Goal: Information Seeking & Learning: Learn about a topic

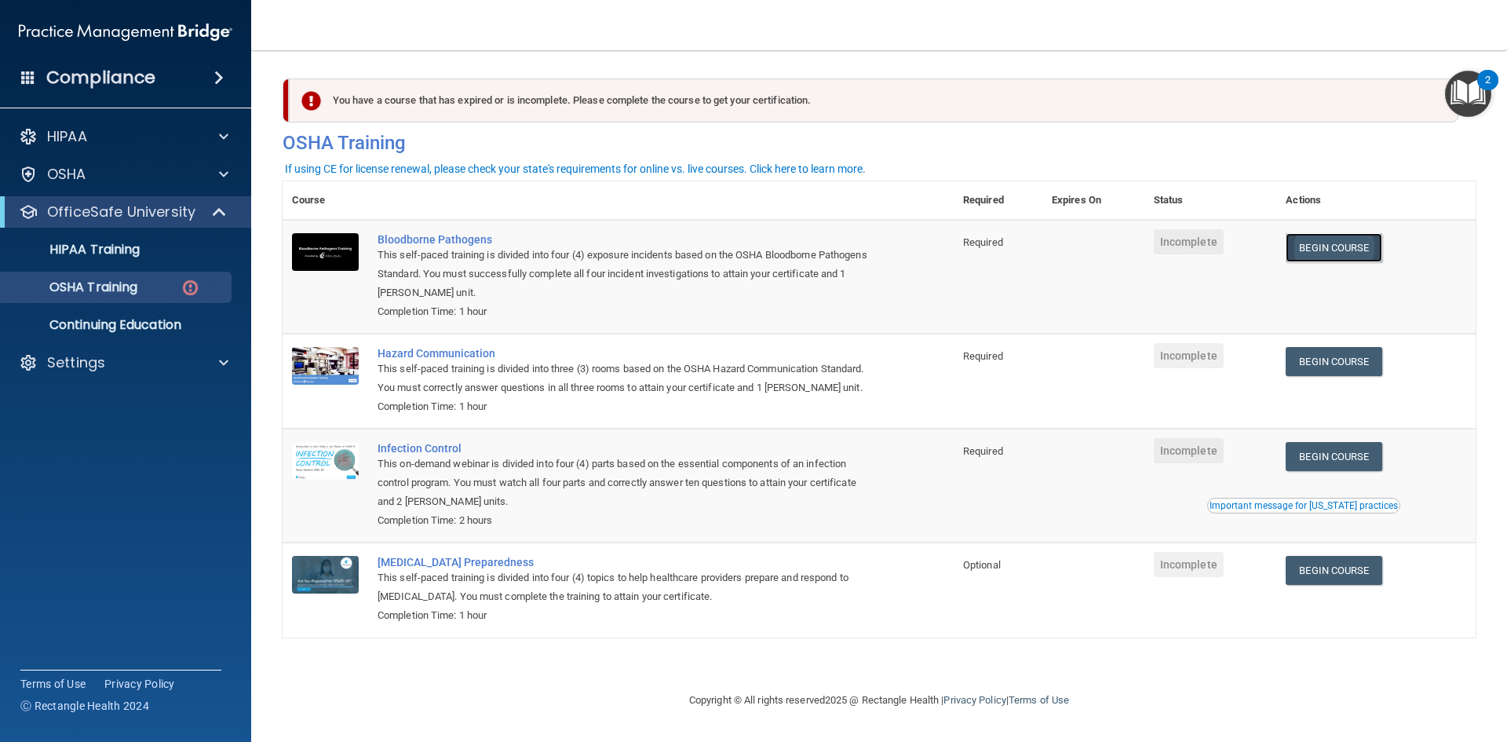
click at [1341, 254] on link "Begin Course" at bounding box center [1333, 247] width 96 height 29
click at [1325, 241] on link "Begin Course" at bounding box center [1333, 247] width 96 height 29
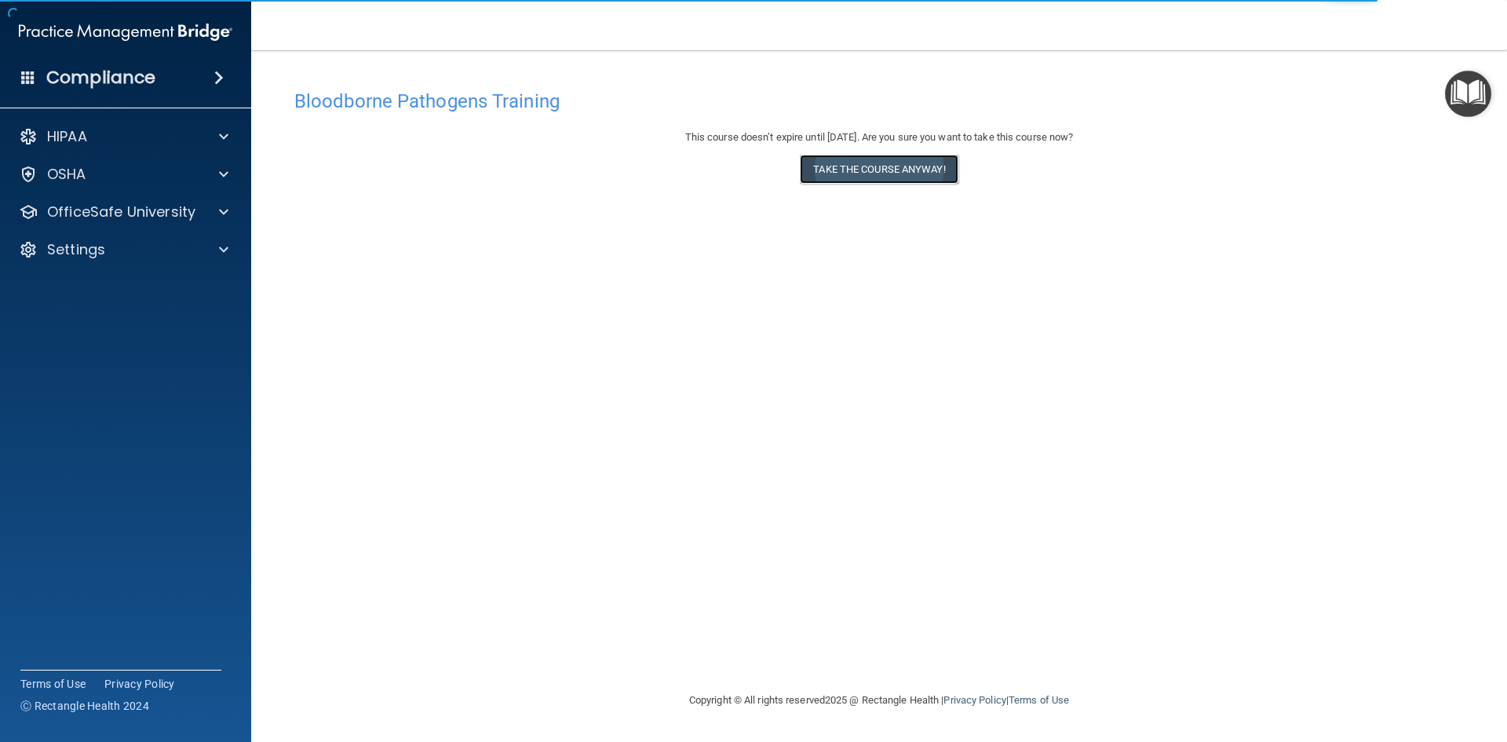
click at [887, 167] on button "Take the course anyway!" at bounding box center [879, 169] width 158 height 29
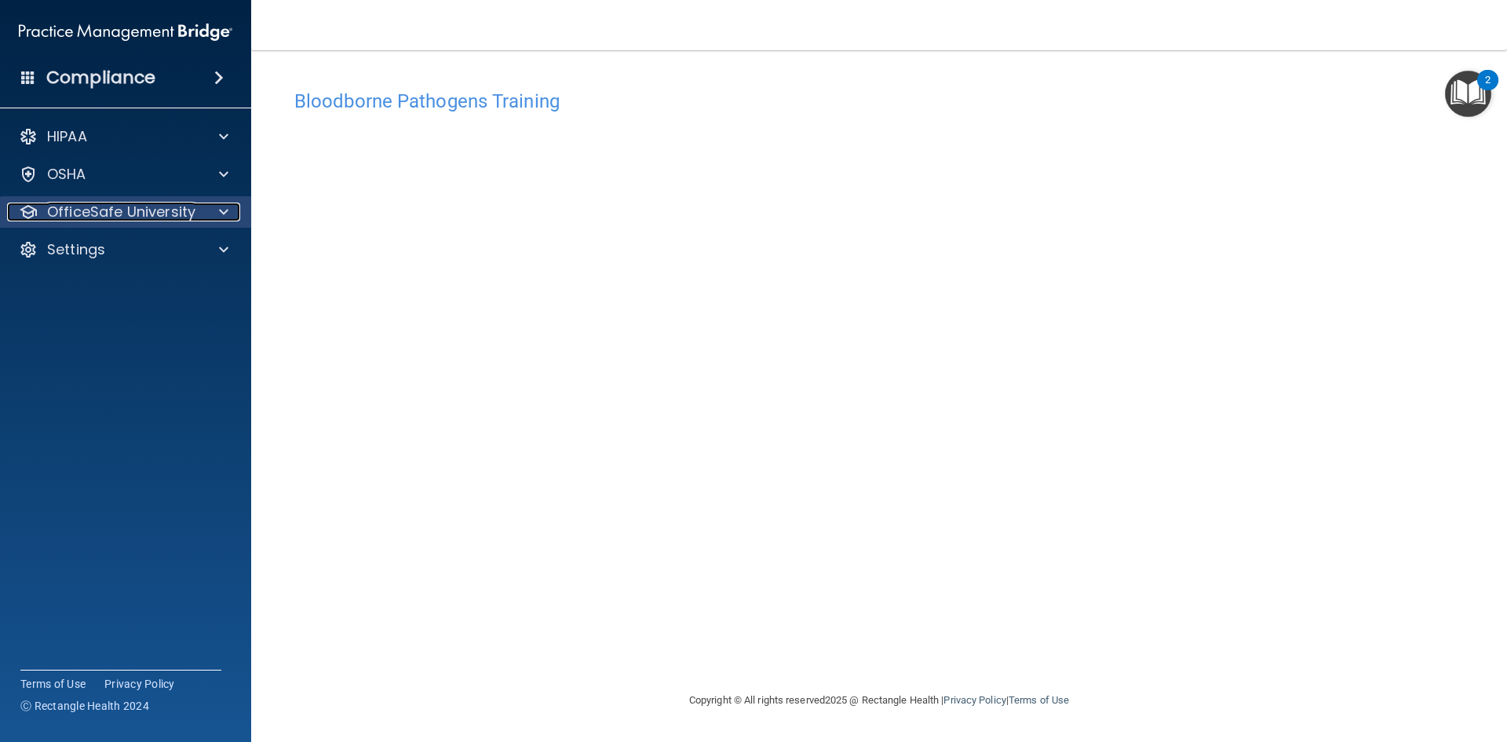
click at [86, 206] on p "OfficeSafe University" at bounding box center [121, 211] width 148 height 19
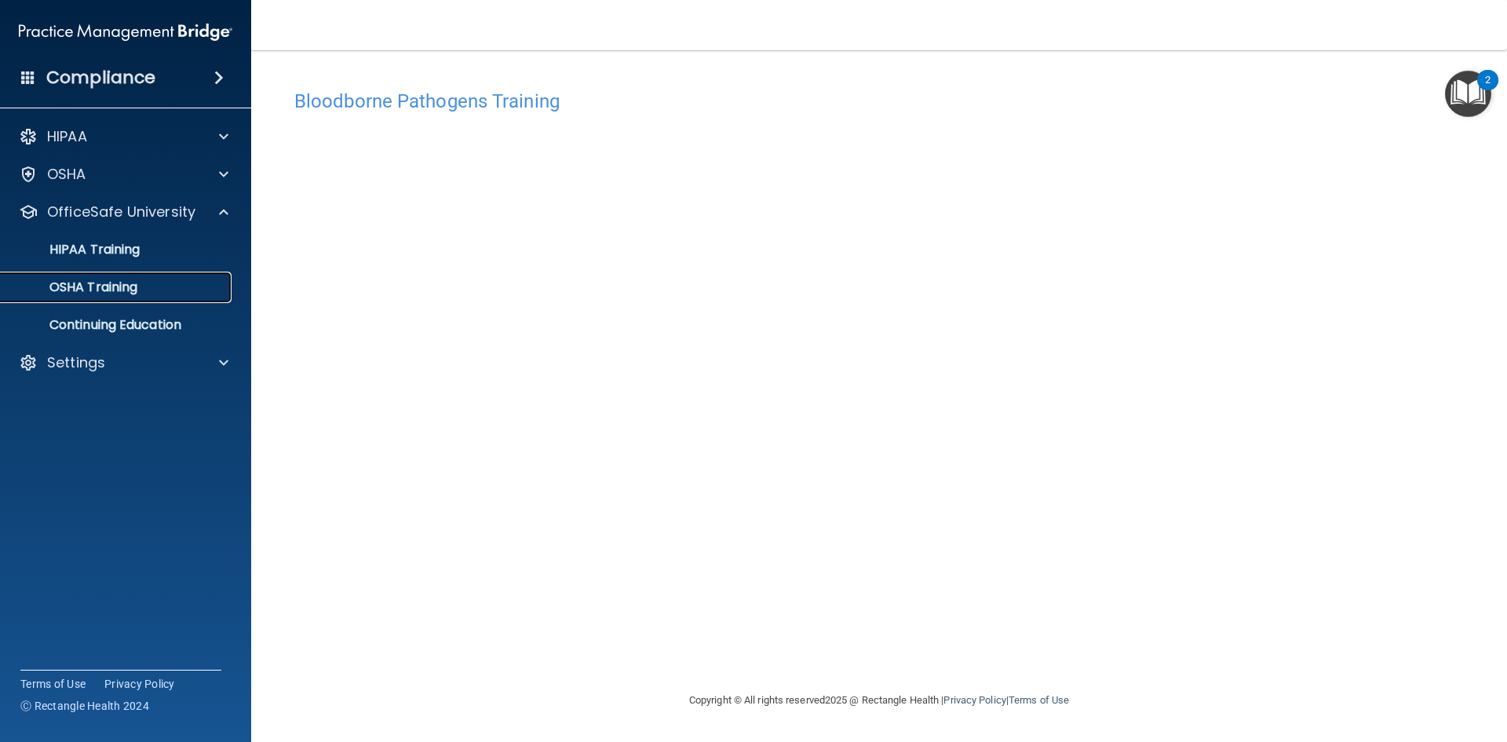
click at [118, 282] on p "OSHA Training" at bounding box center [73, 287] width 127 height 16
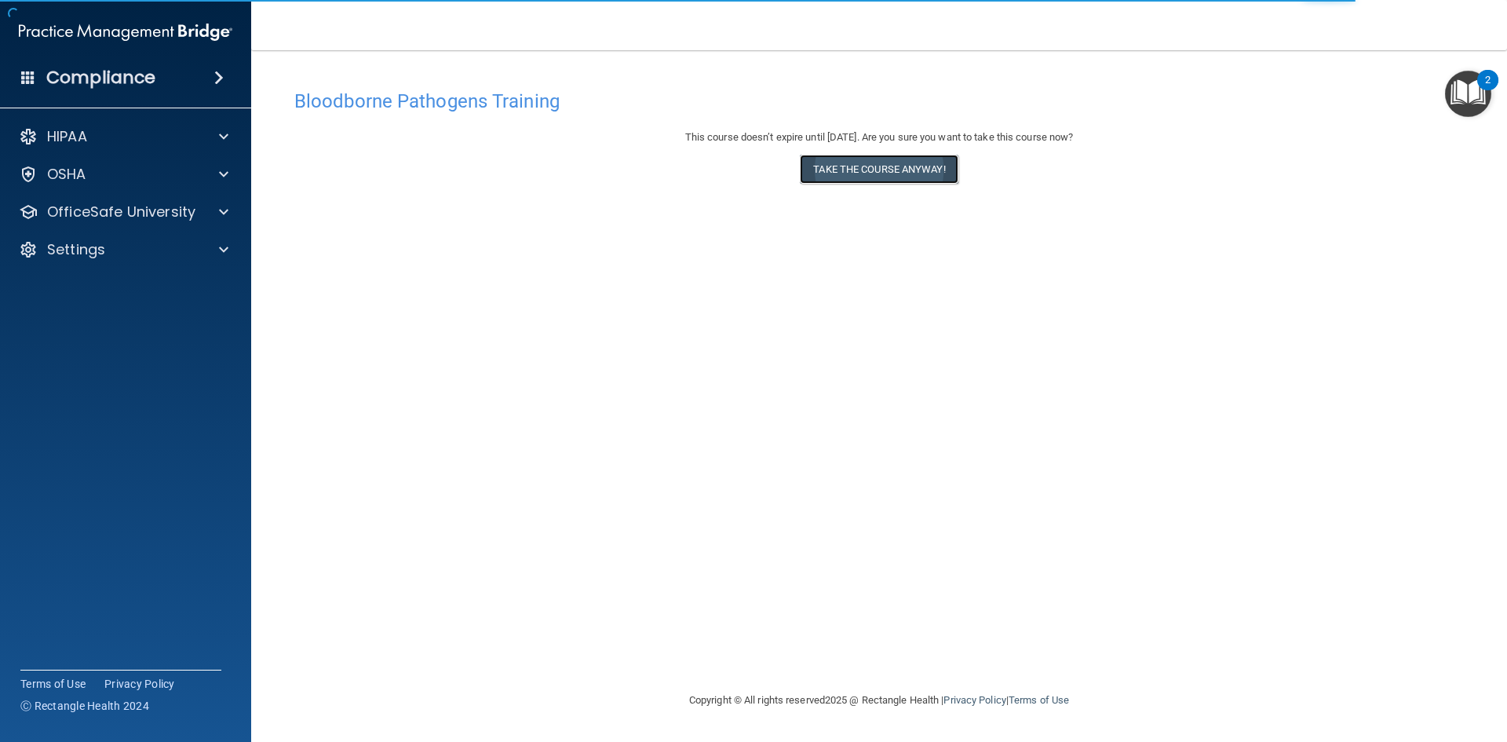
click at [878, 161] on button "Take the course anyway!" at bounding box center [879, 169] width 158 height 29
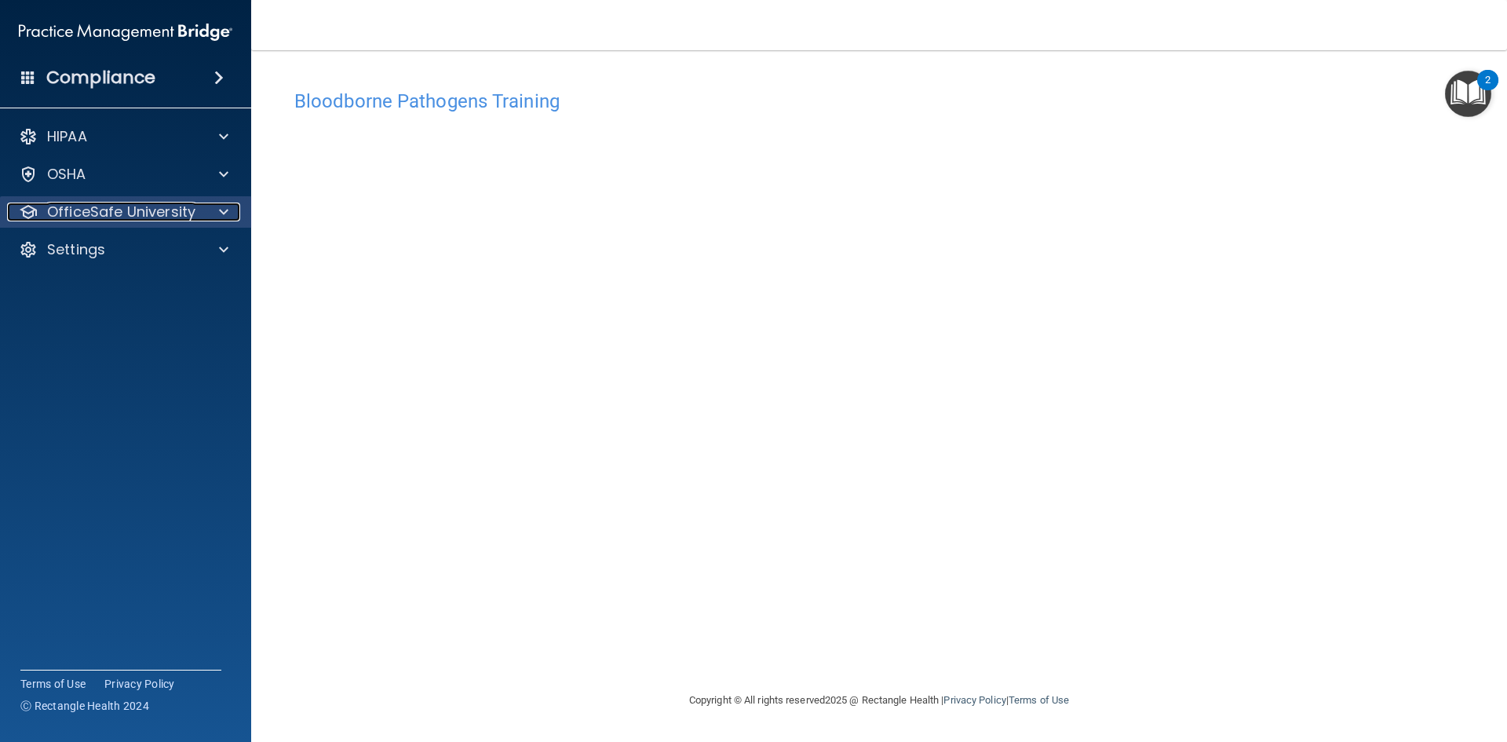
click at [168, 210] on p "OfficeSafe University" at bounding box center [121, 211] width 148 height 19
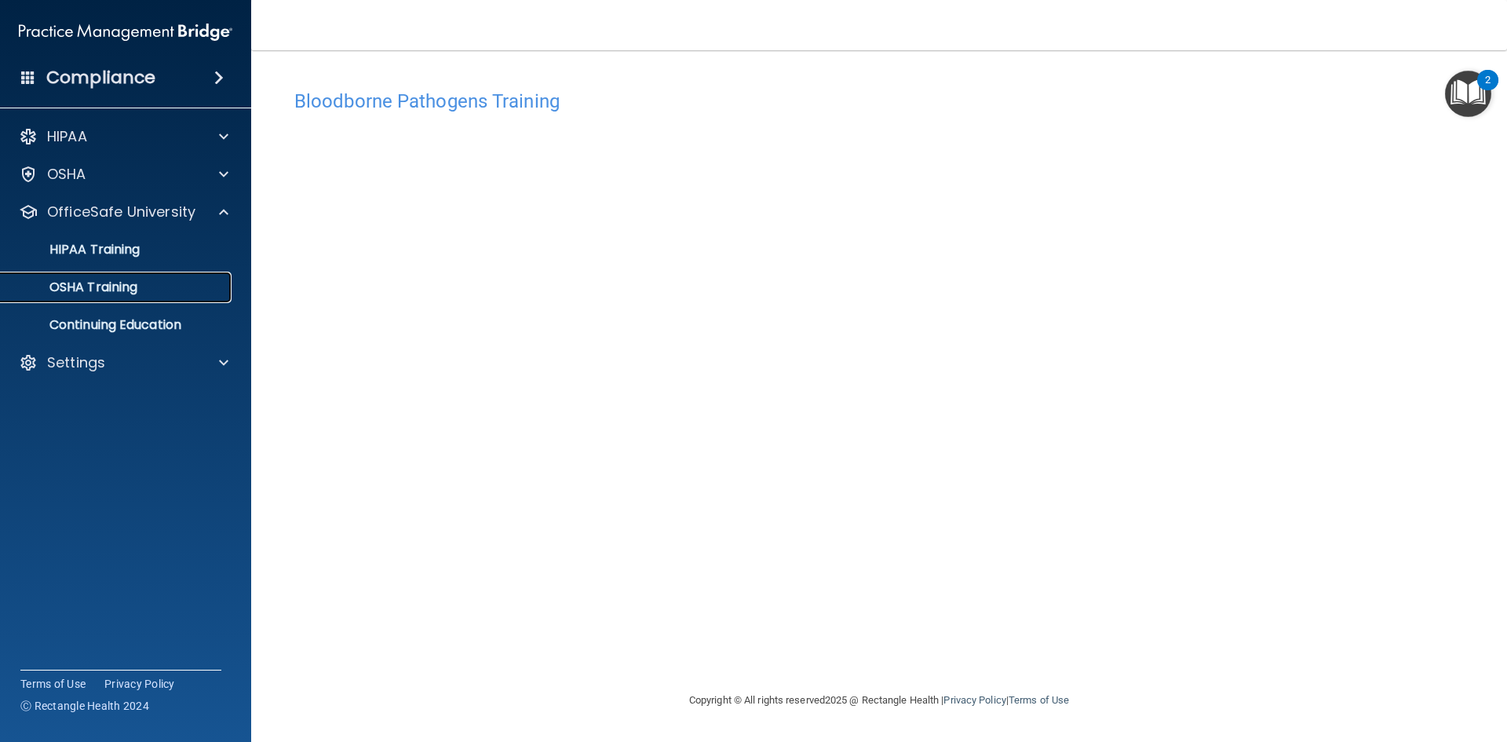
click at [169, 276] on link "OSHA Training" at bounding box center [107, 287] width 247 height 31
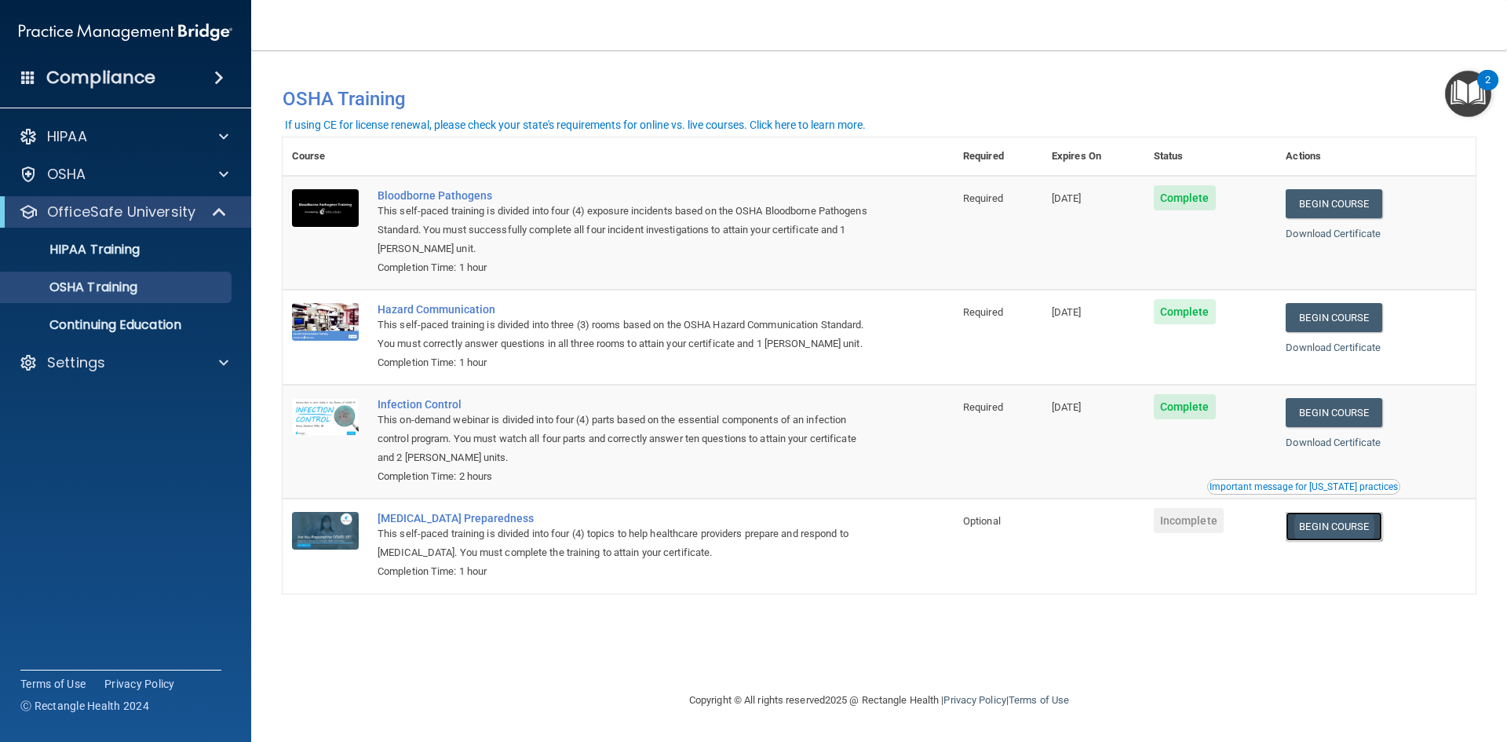
click at [1344, 526] on link "Begin Course" at bounding box center [1333, 526] width 96 height 29
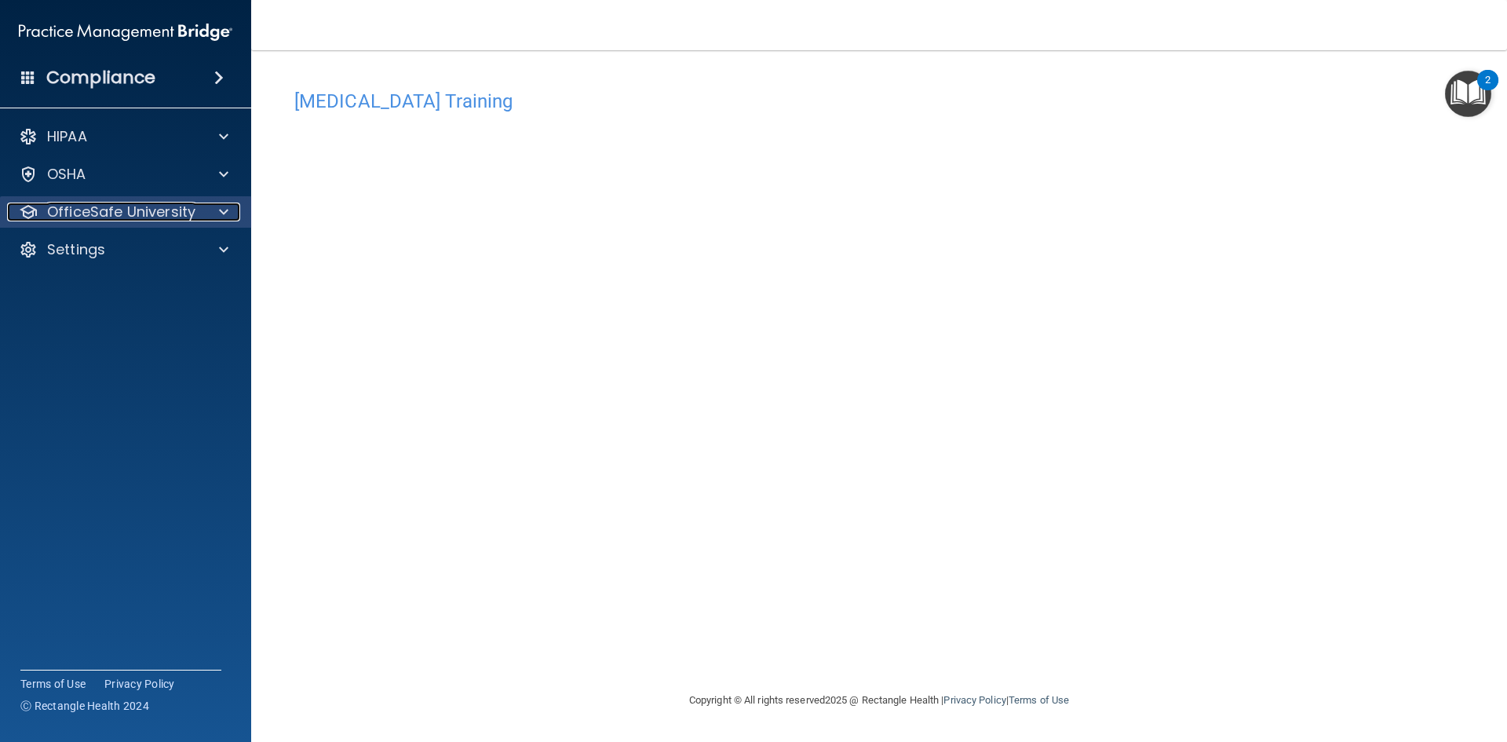
click at [189, 212] on p "OfficeSafe University" at bounding box center [121, 211] width 148 height 19
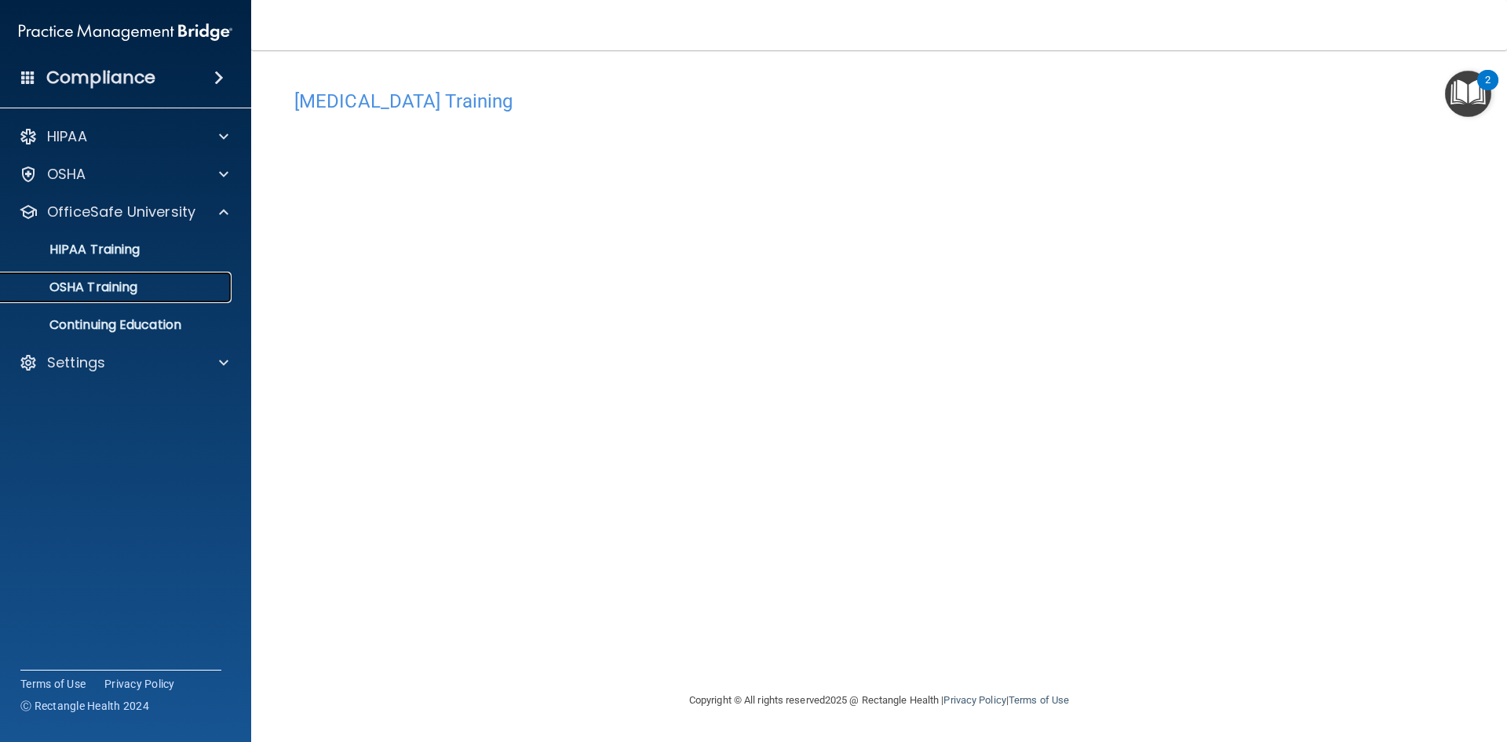
click at [173, 294] on div "OSHA Training" at bounding box center [117, 287] width 214 height 16
